Goal: Navigation & Orientation: Locate item on page

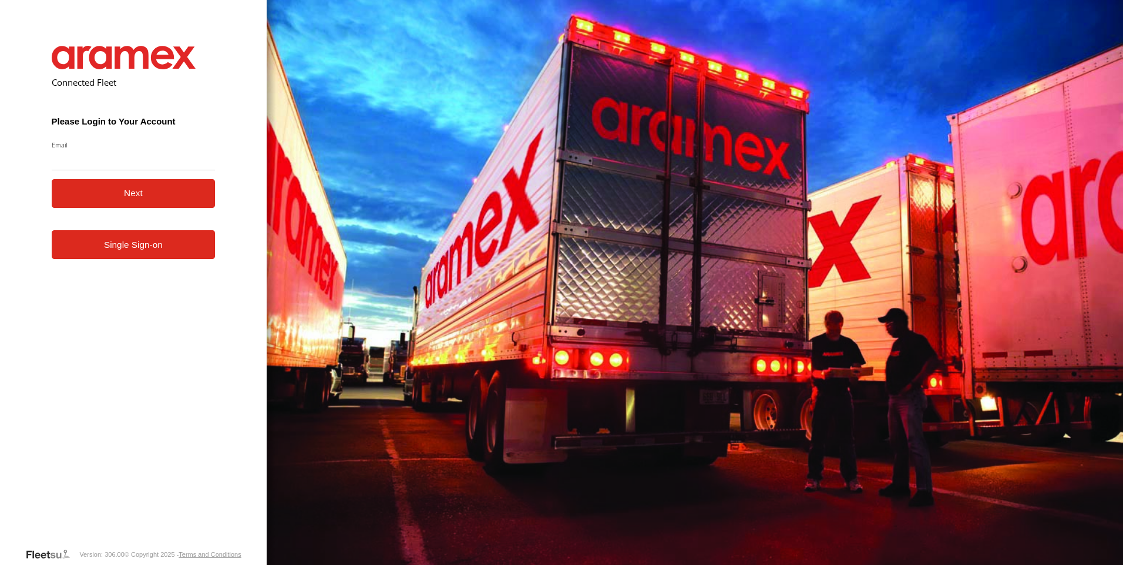
click at [146, 250] on link "Single Sign-on" at bounding box center [134, 244] width 164 height 29
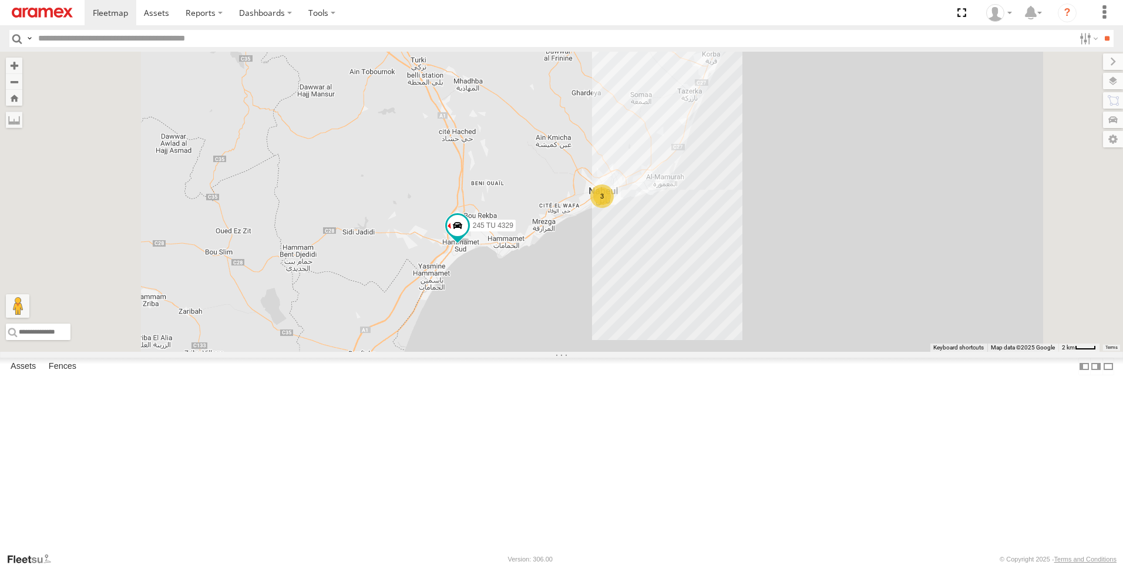
drag, startPoint x: 815, startPoint y: 328, endPoint x: 820, endPoint y: 364, distance: 35.6
click at [820, 352] on div "241 TU 8769 247 TU 7028 245 TU 4329 246 TU 8283 3" at bounding box center [561, 202] width 1123 height 300
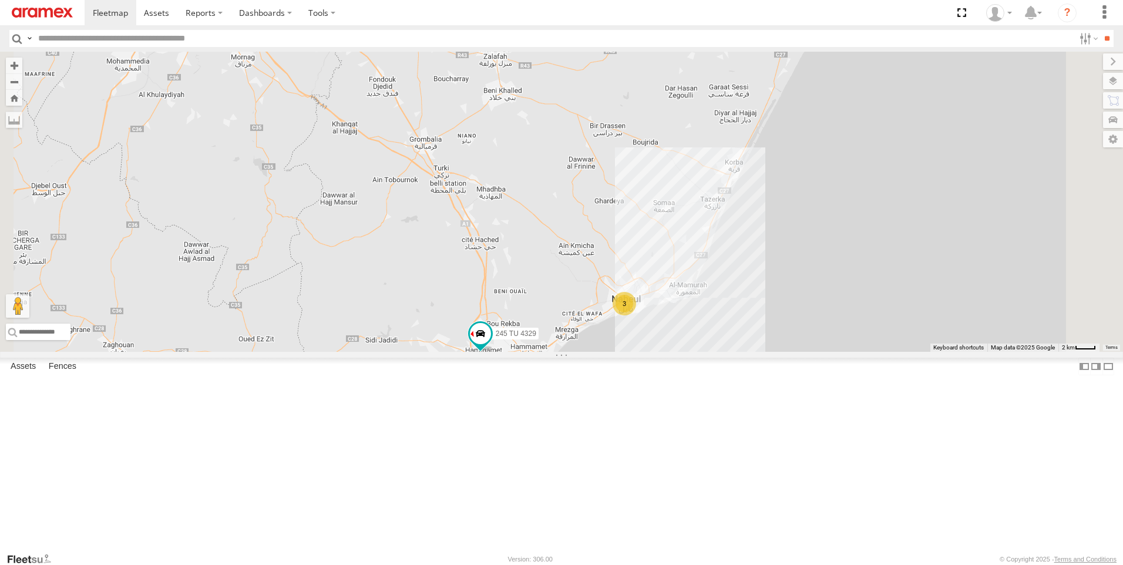
drag, startPoint x: 798, startPoint y: 294, endPoint x: 830, endPoint y: 405, distance: 115.3
click at [831, 352] on div "241 TU 8769 247 TU 7028 245 TU 4329 246 TU 8283 3" at bounding box center [561, 202] width 1123 height 300
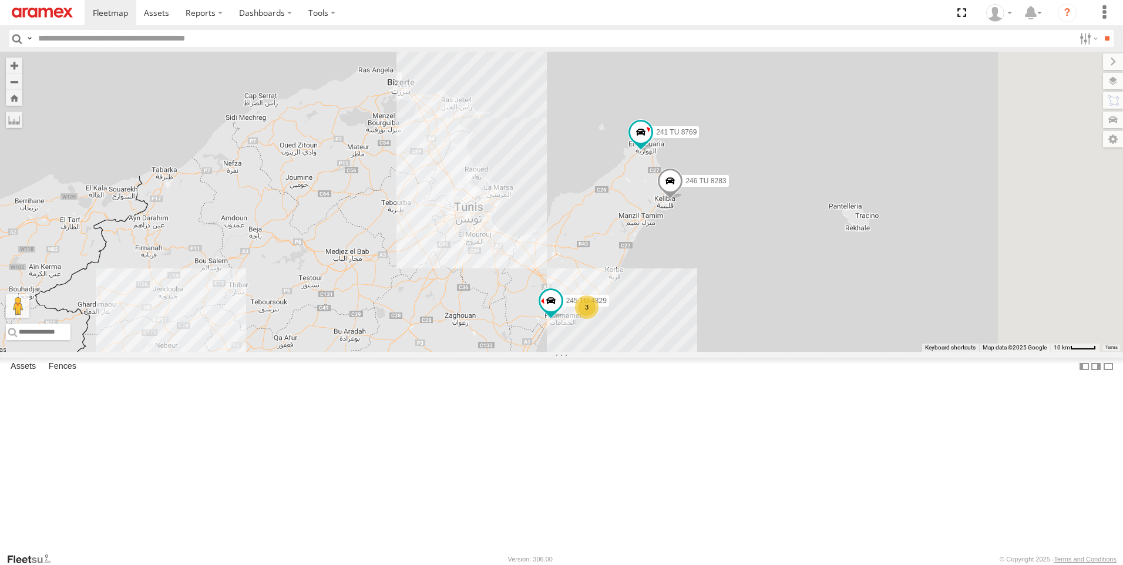
drag, startPoint x: 854, startPoint y: 266, endPoint x: 787, endPoint y: 280, distance: 68.4
click at [787, 280] on div "241 TU 8769 247 TU 7028 245 TU 4329 246 TU 8283 3" at bounding box center [561, 202] width 1123 height 300
click at [680, 197] on span at bounding box center [667, 181] width 26 height 32
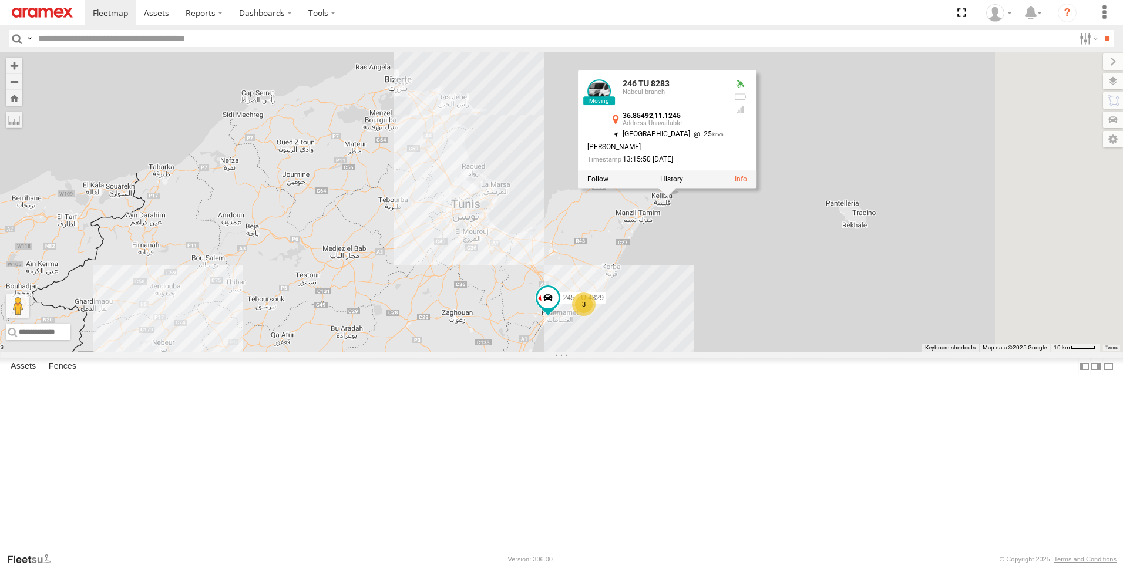
click at [800, 347] on div "241 TU 8769 247 TU 7028 245 TU 4329 246 TU 8283 3 246 TU 8283 [GEOGRAPHIC_DATA]…" at bounding box center [561, 202] width 1123 height 300
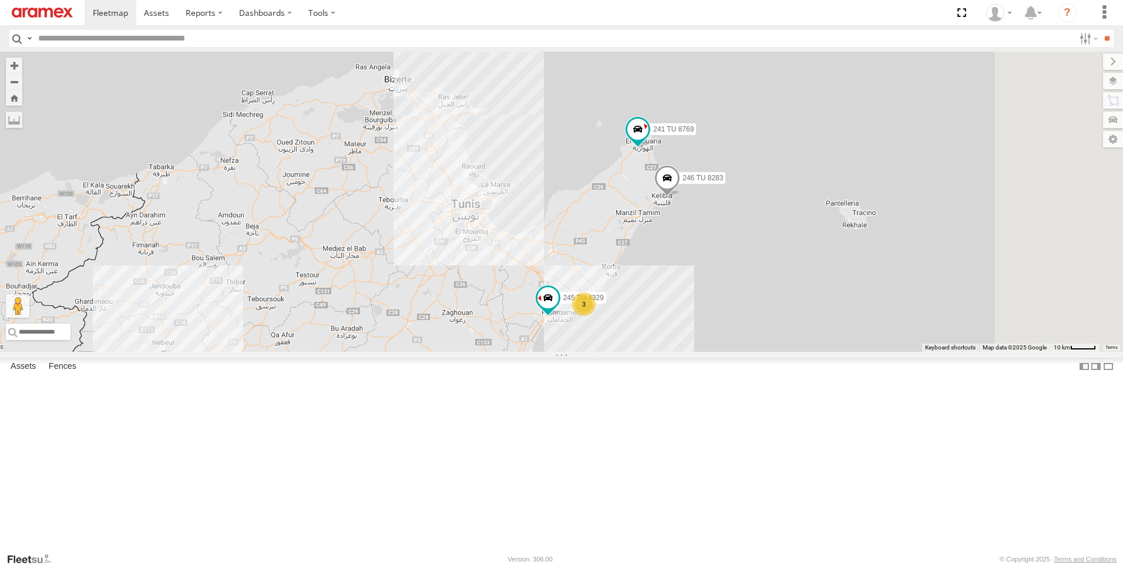
click at [596, 316] on div "3" at bounding box center [583, 304] width 23 height 23
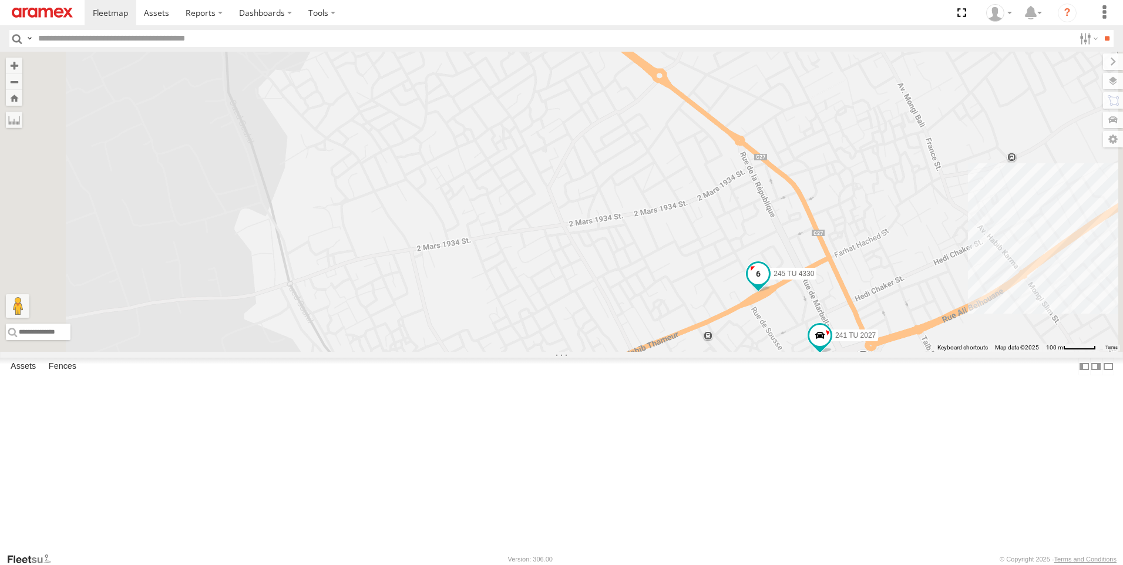
click at [769, 284] on span at bounding box center [758, 273] width 21 height 21
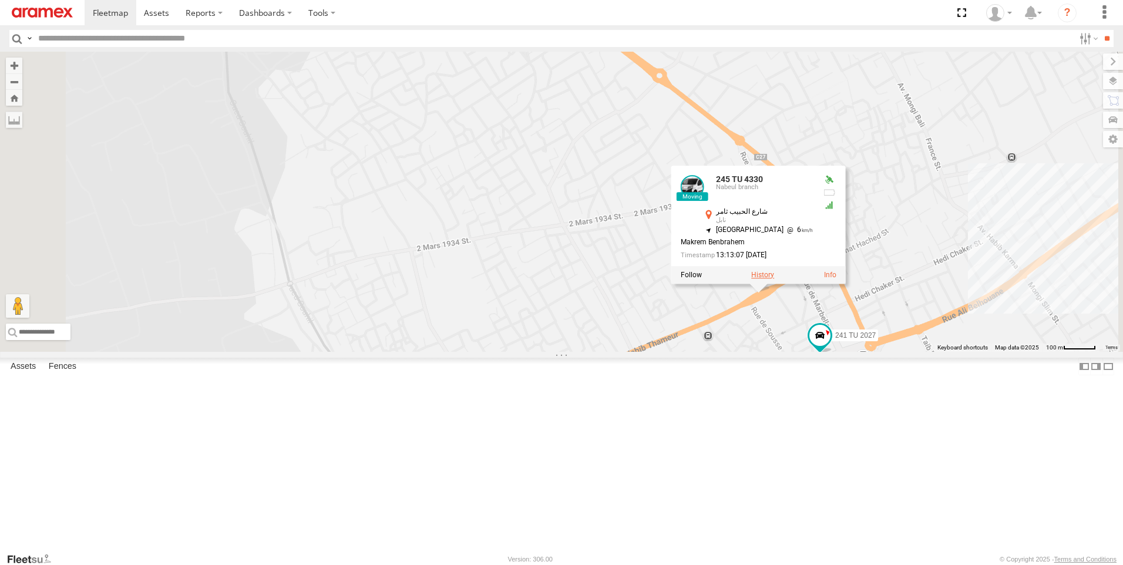
click at [774, 279] on label at bounding box center [762, 275] width 23 height 8
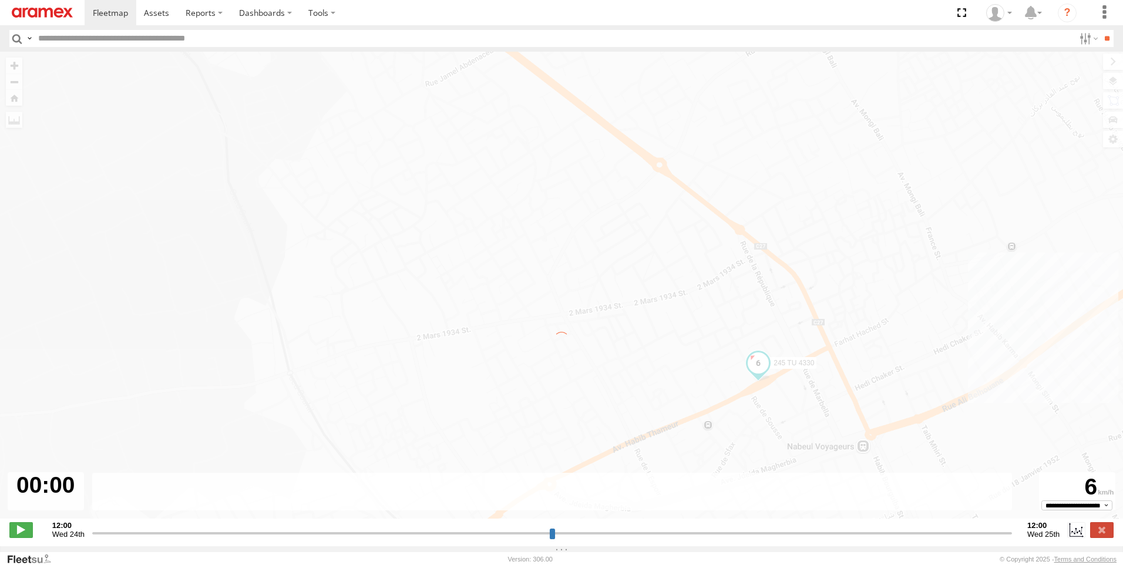
type input "**********"
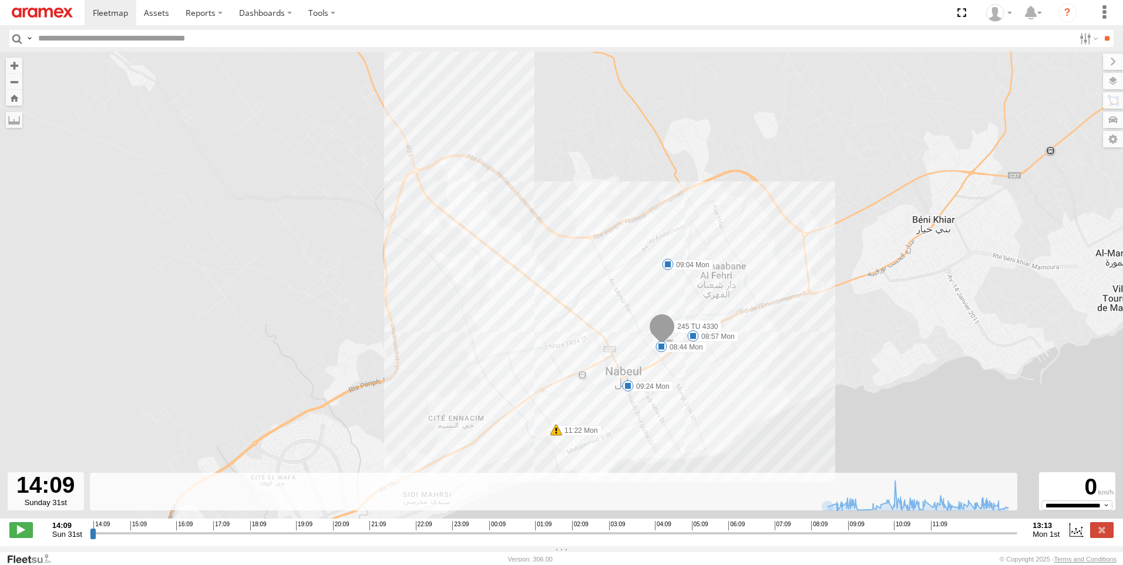
click at [559, 434] on span at bounding box center [556, 430] width 12 height 12
click at [788, 397] on div "245 TU 4330 08:44 Mon 08:57 Mon 09:04 Mon 09:24 Mon 11:22 Mon Harsh Braking 11:…" at bounding box center [561, 291] width 1123 height 479
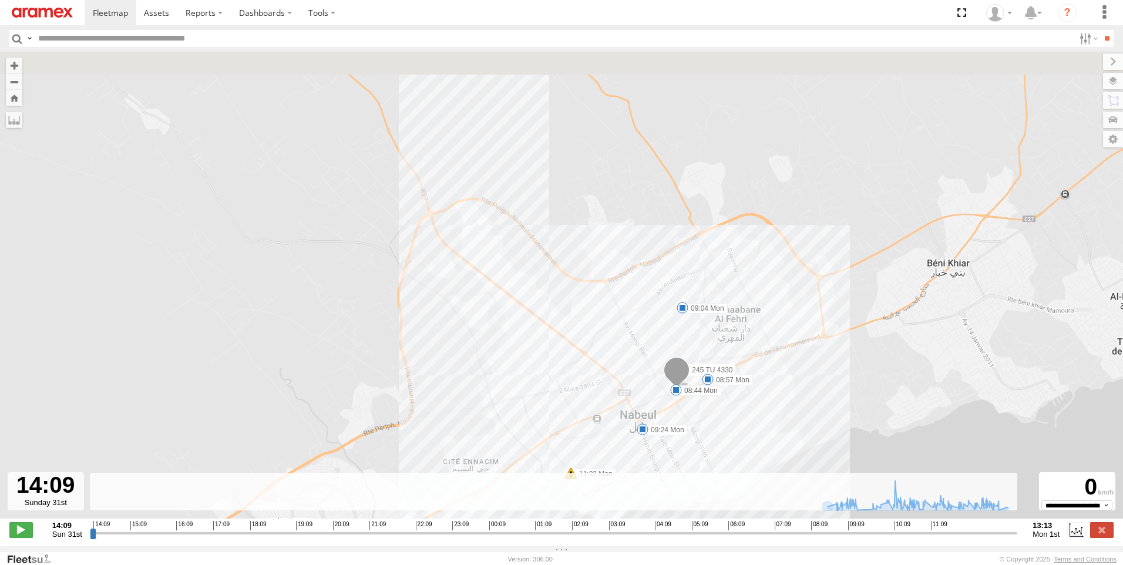
drag, startPoint x: 479, startPoint y: 341, endPoint x: 483, endPoint y: 357, distance: 16.4
click at [483, 357] on div "245 TU 4330 08:44 Mon 08:57 Mon 09:04 Mon 09:24 Mon 11:22 Mon" at bounding box center [561, 291] width 1123 height 479
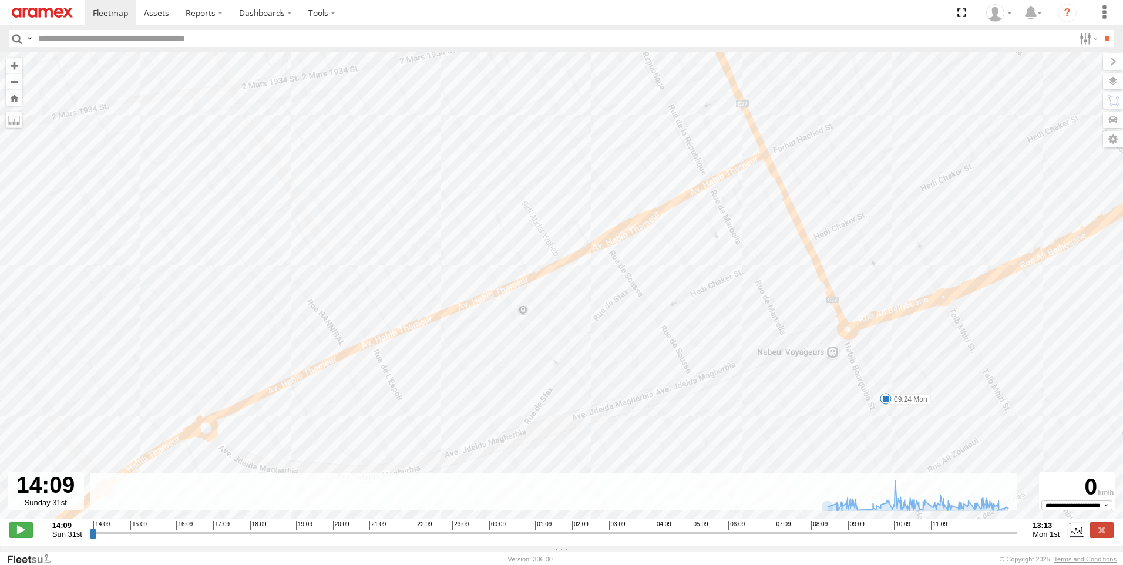
drag, startPoint x: 559, startPoint y: 327, endPoint x: 592, endPoint y: 342, distance: 36.8
click at [591, 387] on div "245 TU 4330 08:44 Mon 08:57 Mon 09:04 Mon 09:24 Mon 11:22 Mon" at bounding box center [561, 291] width 1123 height 479
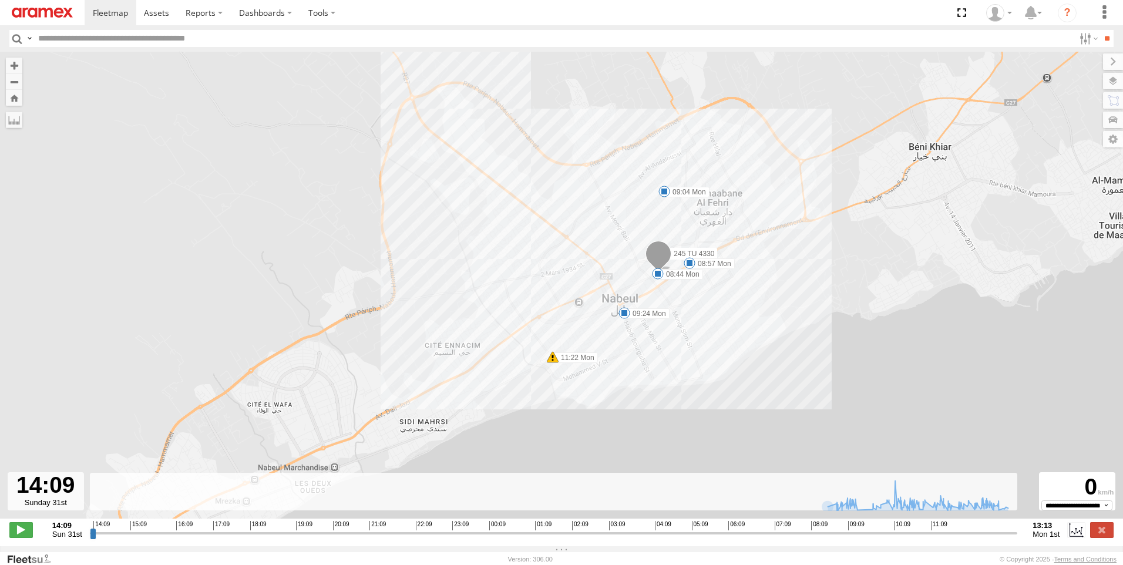
click at [625, 319] on span at bounding box center [625, 313] width 12 height 12
click at [765, 333] on div "245 TU 4330 08:44 Mon 08:57 Mon 09:04 Mon 09:24 Mon 11:22 Mon 09:24 [DATE] شارع…" at bounding box center [561, 291] width 1123 height 479
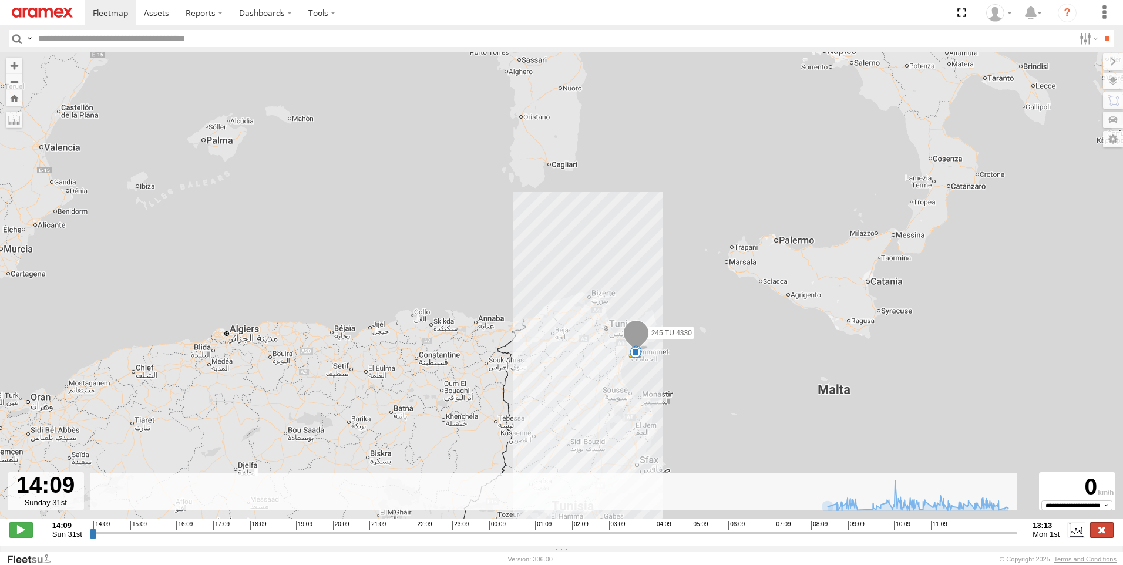
click at [1106, 535] on label at bounding box center [1101, 529] width 23 height 15
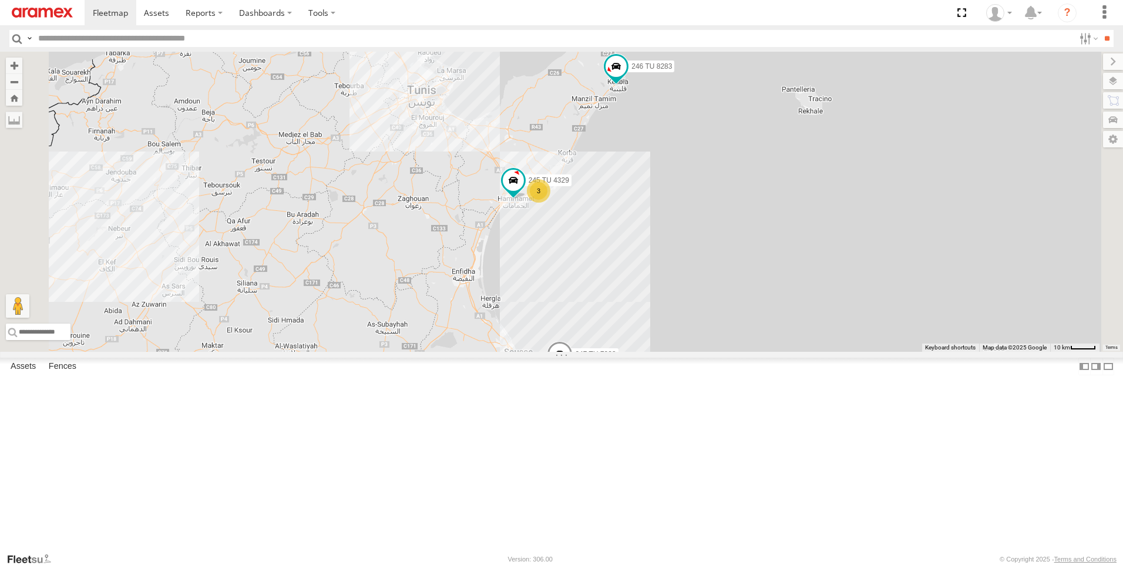
click at [938, 352] on div "241 TU 8769 247 TU 7028 245 TU 4329 246 TU 8283 3" at bounding box center [561, 202] width 1123 height 300
click at [861, 296] on div "241 TU 8769 247 TU 7028 245 TU 4329 246 TU 8283 3" at bounding box center [561, 202] width 1123 height 300
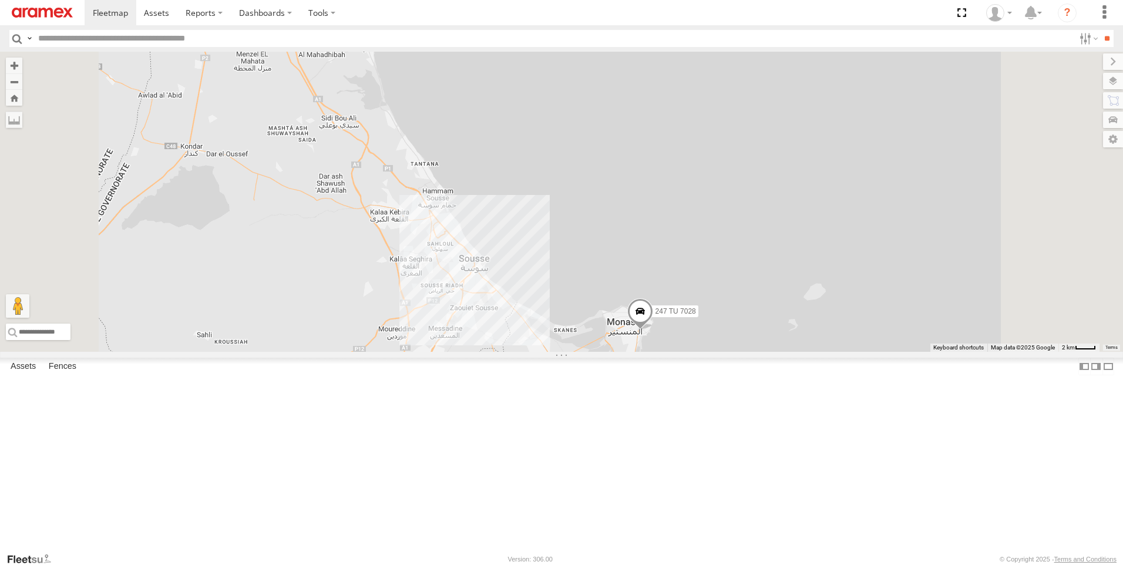
click at [653, 330] on span at bounding box center [640, 314] width 26 height 32
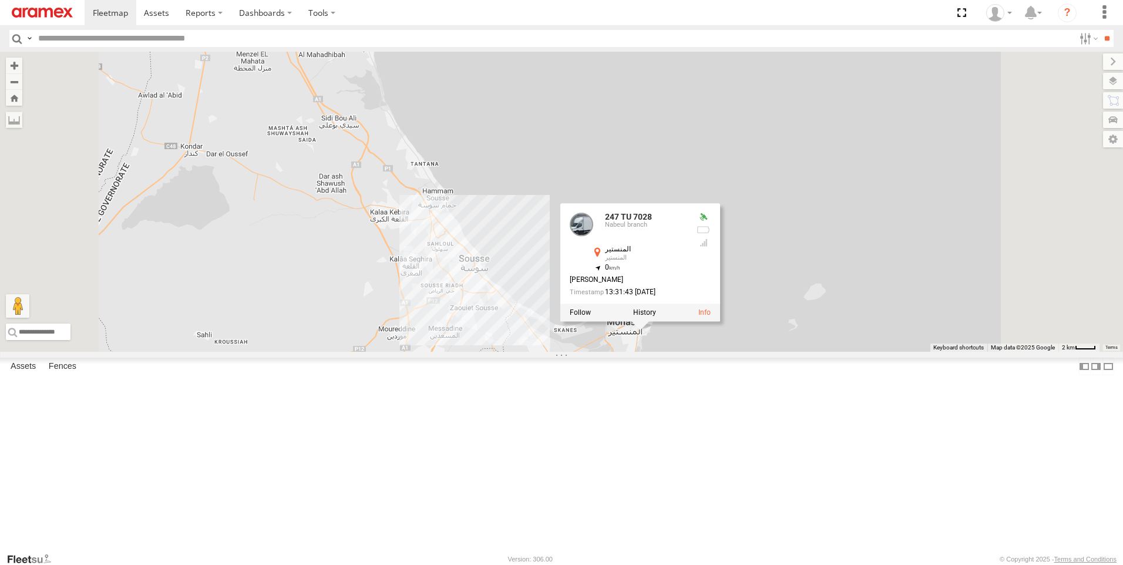
click at [768, 210] on div "241 TU 8769 247 TU 7028 245 TU 4329 246 TU 8283 247 TU 7028 Nabeul branch المنس…" at bounding box center [561, 202] width 1123 height 300
